Goal: Contribute content

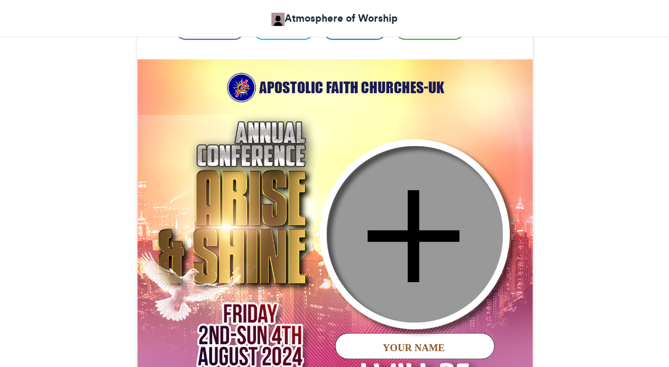
click at [268, 82] on img at bounding box center [335, 257] width 396 height 396
click at [277, 92] on img at bounding box center [335, 257] width 396 height 396
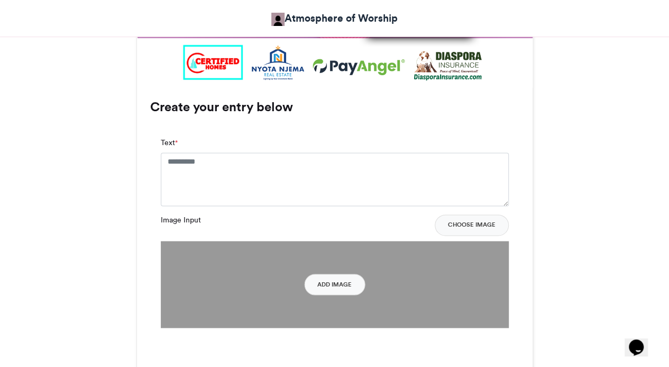
scroll to position [741, 0]
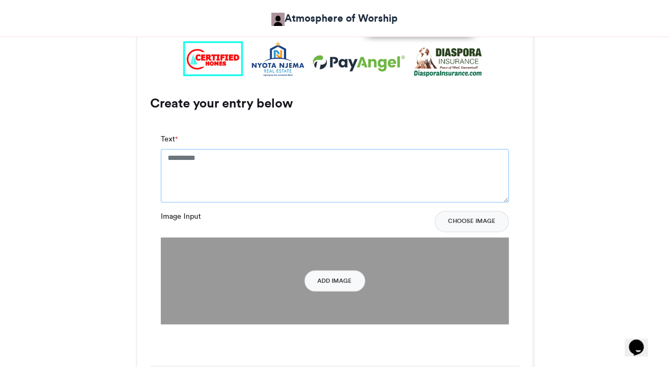
paste textarea "**********"
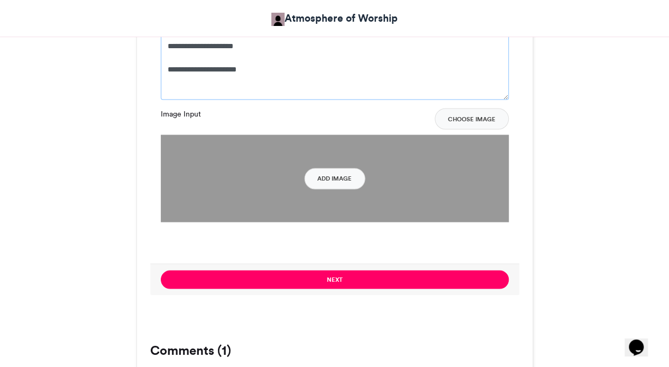
scroll to position [1005, 0]
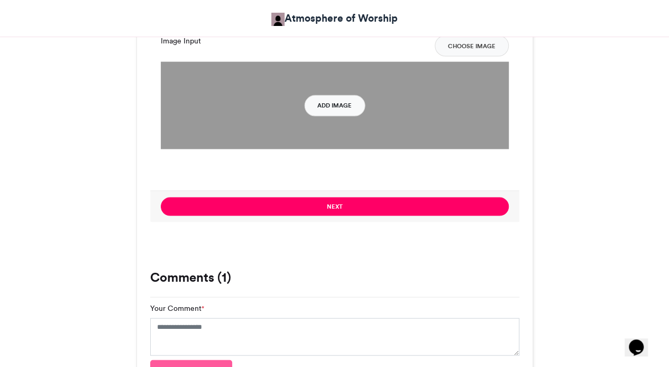
type textarea "**********"
click at [337, 105] on button "Add Image" at bounding box center [334, 105] width 61 height 21
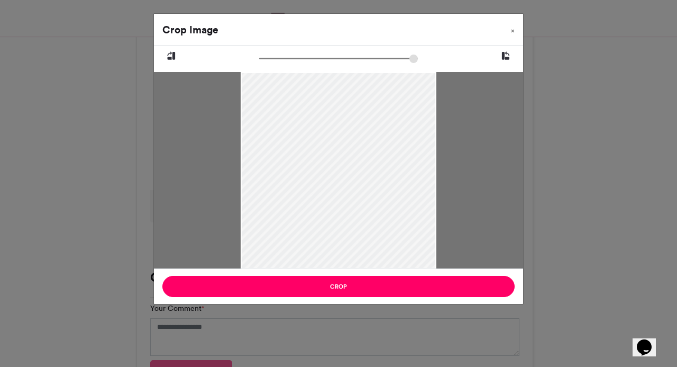
drag, startPoint x: 344, startPoint y: 140, endPoint x: 377, endPoint y: 216, distance: 83.0
click at [377, 216] on div at bounding box center [339, 210] width 196 height 278
drag, startPoint x: 352, startPoint y: 208, endPoint x: 347, endPoint y: 123, distance: 85.4
click at [347, 123] on div at bounding box center [339, 141] width 196 height 278
type input "******"
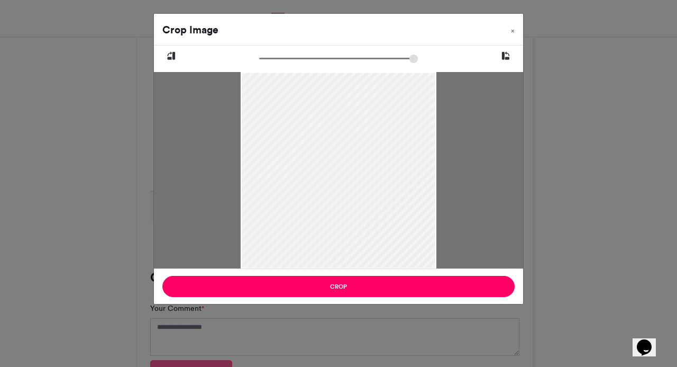
drag, startPoint x: 262, startPoint y: 58, endPoint x: 251, endPoint y: 52, distance: 13.0
click at [259, 53] on input "zoom" at bounding box center [338, 58] width 159 height 10
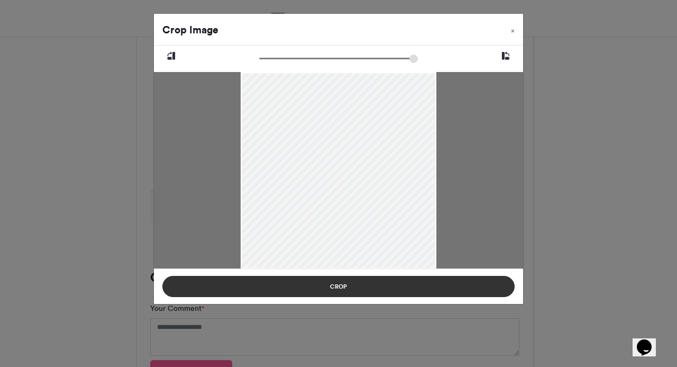
click at [339, 286] on button "Crop" at bounding box center [338, 286] width 352 height 21
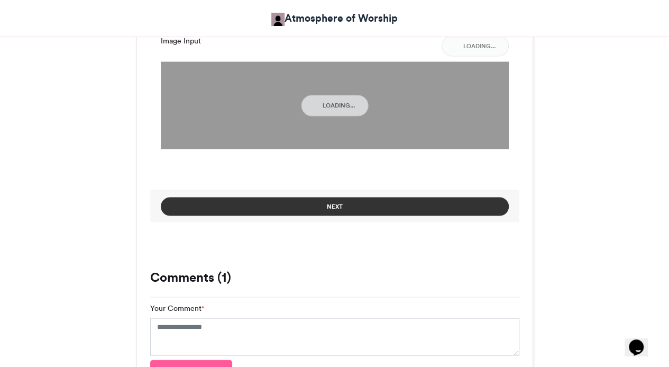
click at [330, 208] on button "Next" at bounding box center [335, 206] width 348 height 19
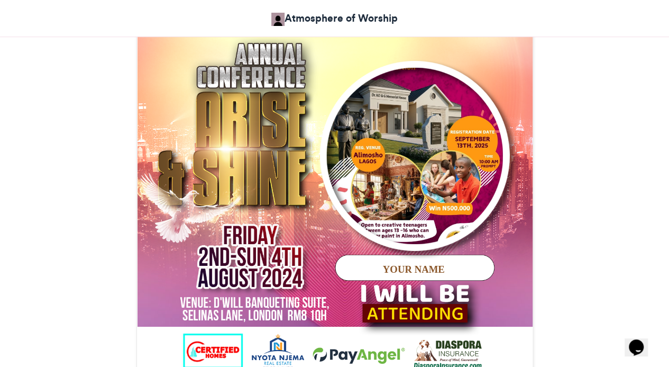
scroll to position [370, 0]
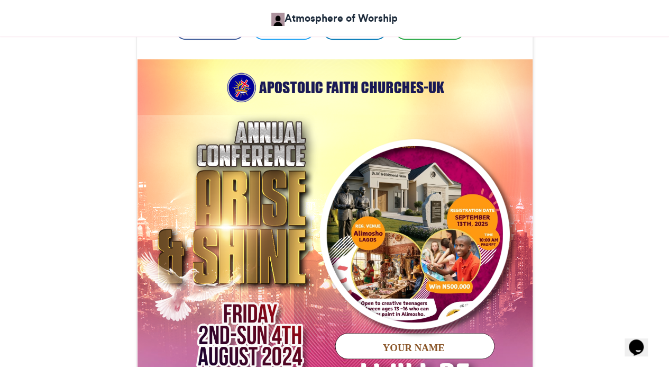
click at [235, 179] on img at bounding box center [335, 257] width 396 height 396
click at [298, 228] on img at bounding box center [335, 257] width 396 height 396
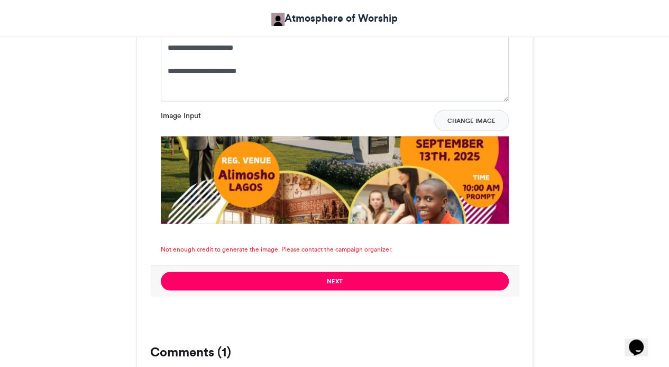
scroll to position [1005, 0]
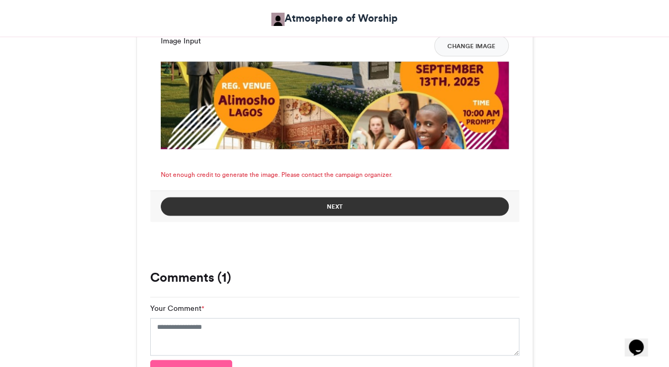
click at [337, 206] on button "Next" at bounding box center [335, 206] width 348 height 19
click at [339, 204] on button "Next" at bounding box center [335, 206] width 348 height 19
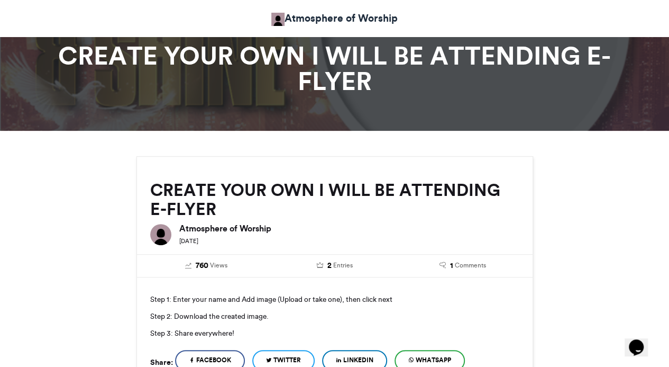
scroll to position [0, 0]
